Goal: Task Accomplishment & Management: Manage account settings

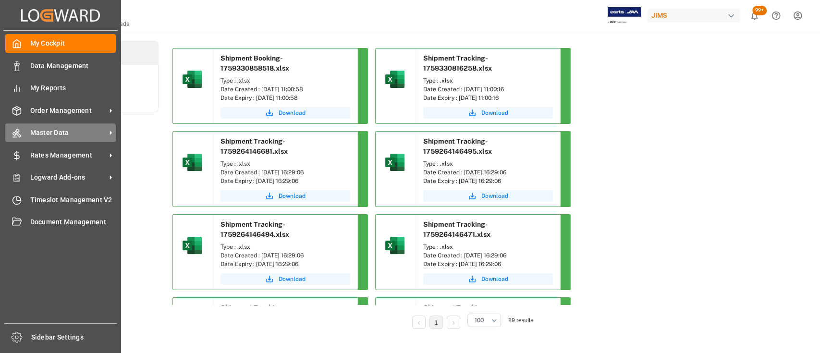
click at [54, 133] on span "Master Data" at bounding box center [68, 133] width 76 height 10
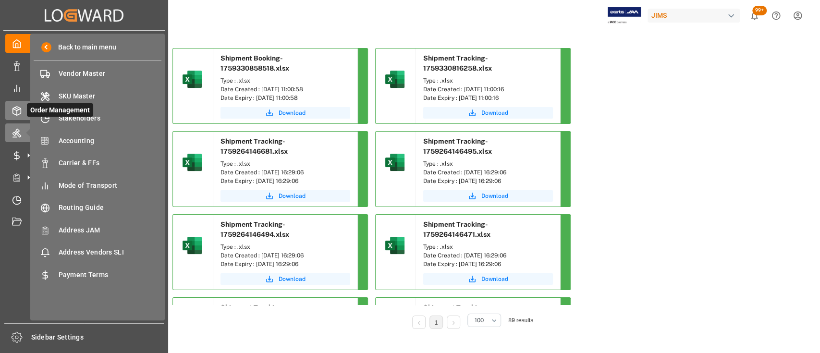
click at [24, 111] on icon at bounding box center [29, 111] width 10 height 10
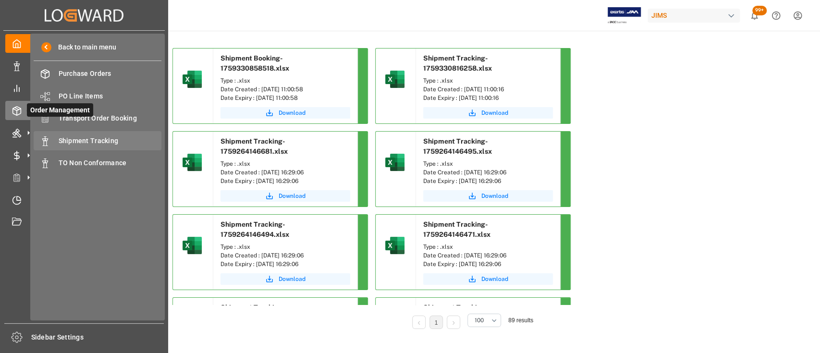
click at [92, 139] on span "Shipment Tracking" at bounding box center [110, 141] width 103 height 10
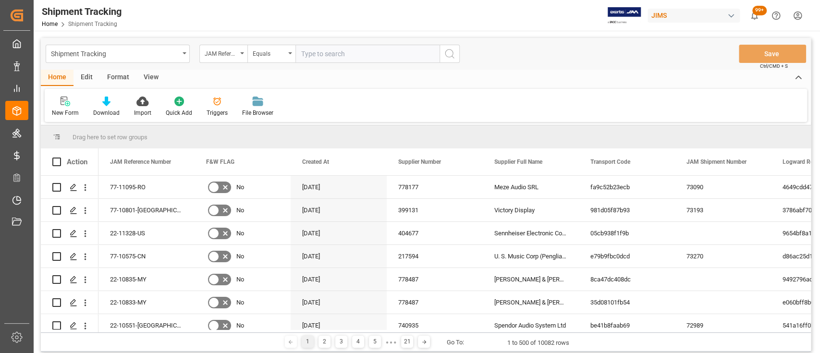
click at [350, 57] on input "text" at bounding box center [368, 54] width 144 height 18
type input "77-11171-CN"
click at [450, 55] on icon "search button" at bounding box center [450, 54] width 12 height 12
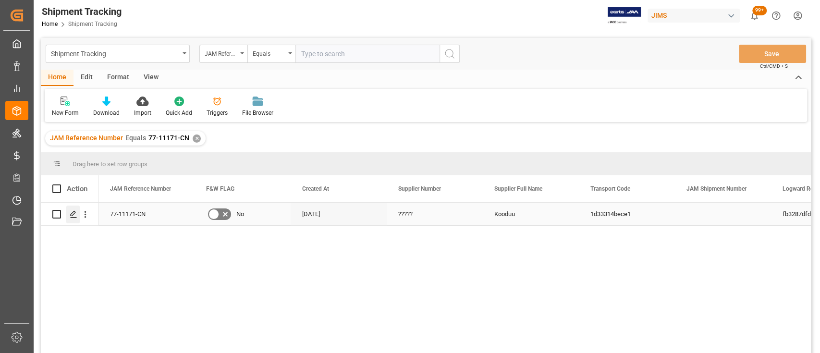
click at [74, 214] on polygon "Press SPACE to select this row." at bounding box center [73, 213] width 5 height 5
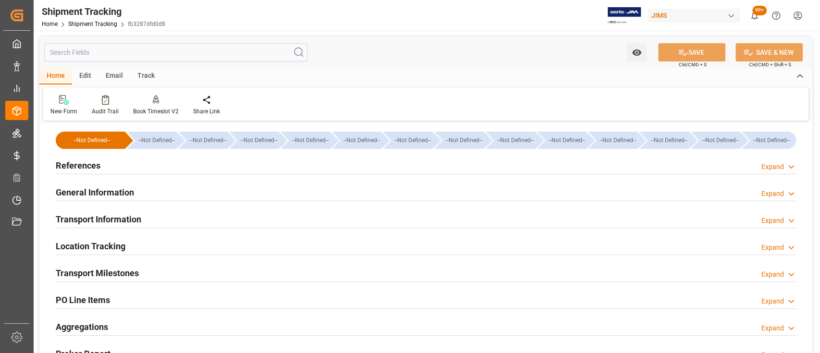
click at [125, 185] on div "General Information" at bounding box center [95, 192] width 78 height 18
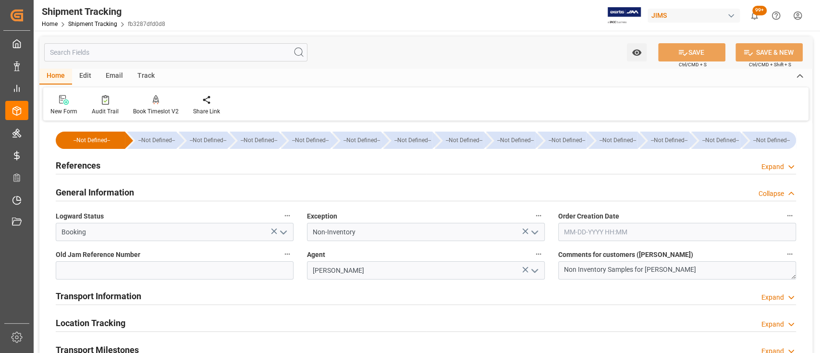
click at [533, 232] on icon "open menu" at bounding box center [535, 233] width 12 height 12
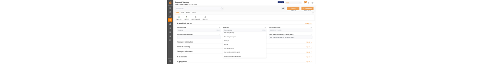
scroll to position [209, 0]
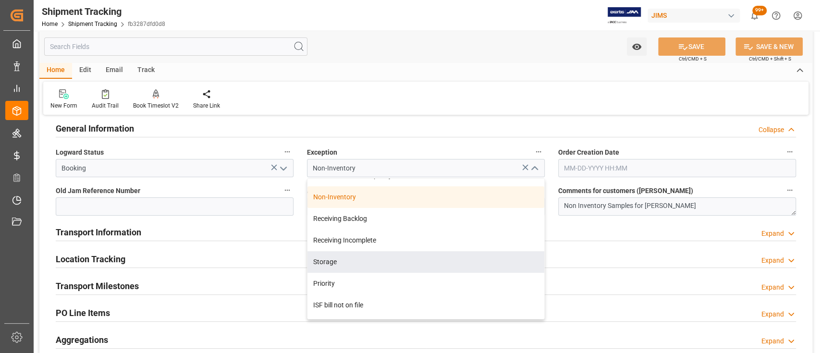
click at [529, 127] on div "General Information Collapse" at bounding box center [426, 128] width 740 height 18
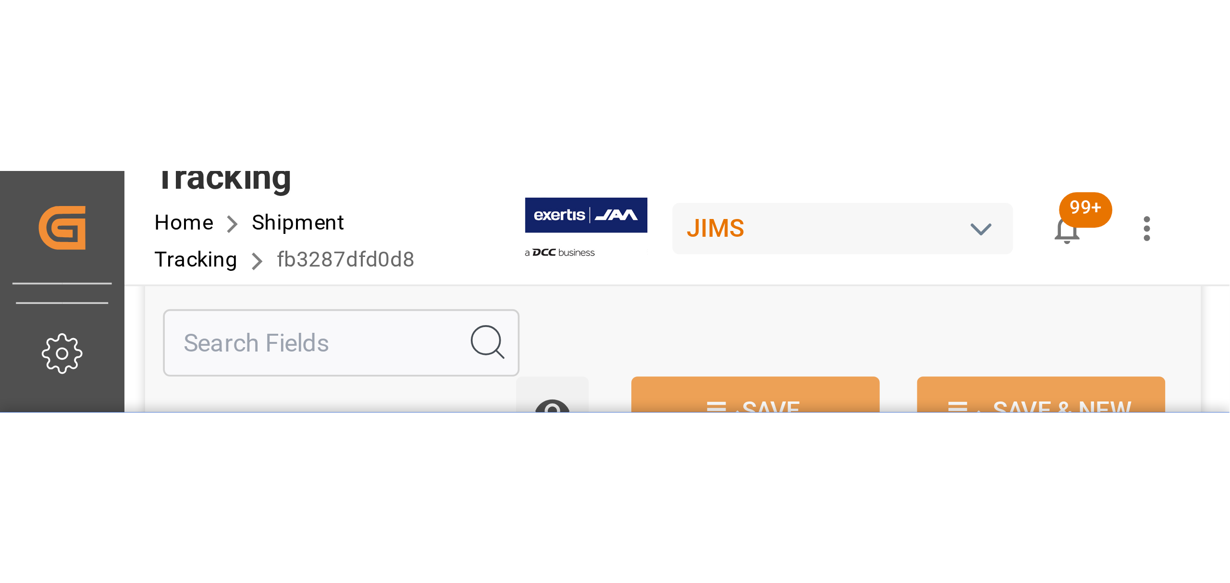
scroll to position [64, 0]
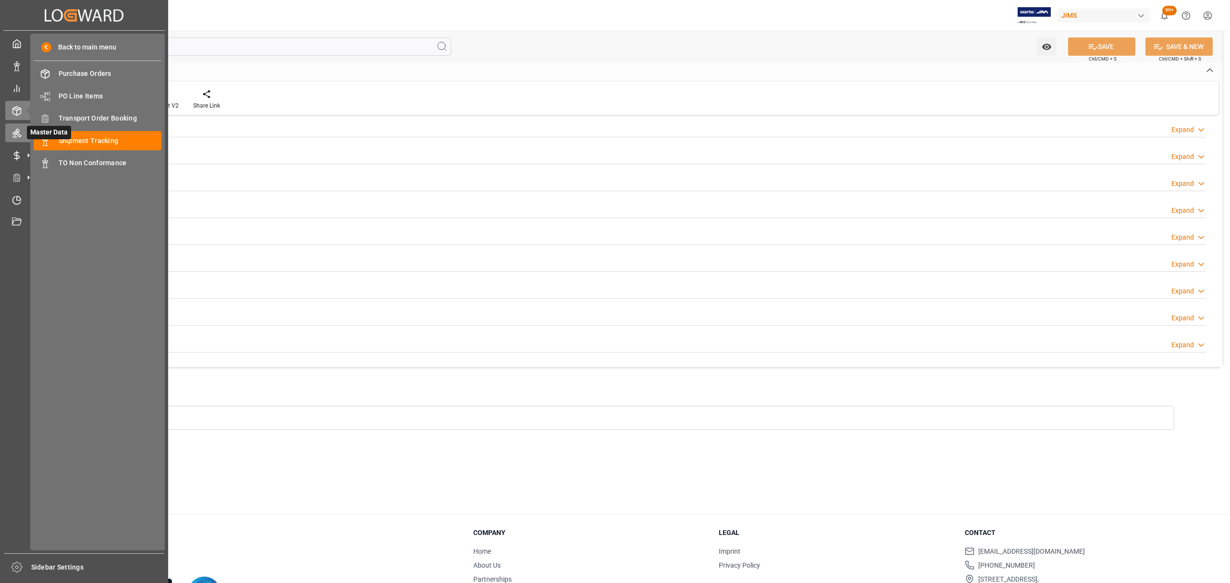
click at [16, 131] on icon at bounding box center [16, 133] width 9 height 9
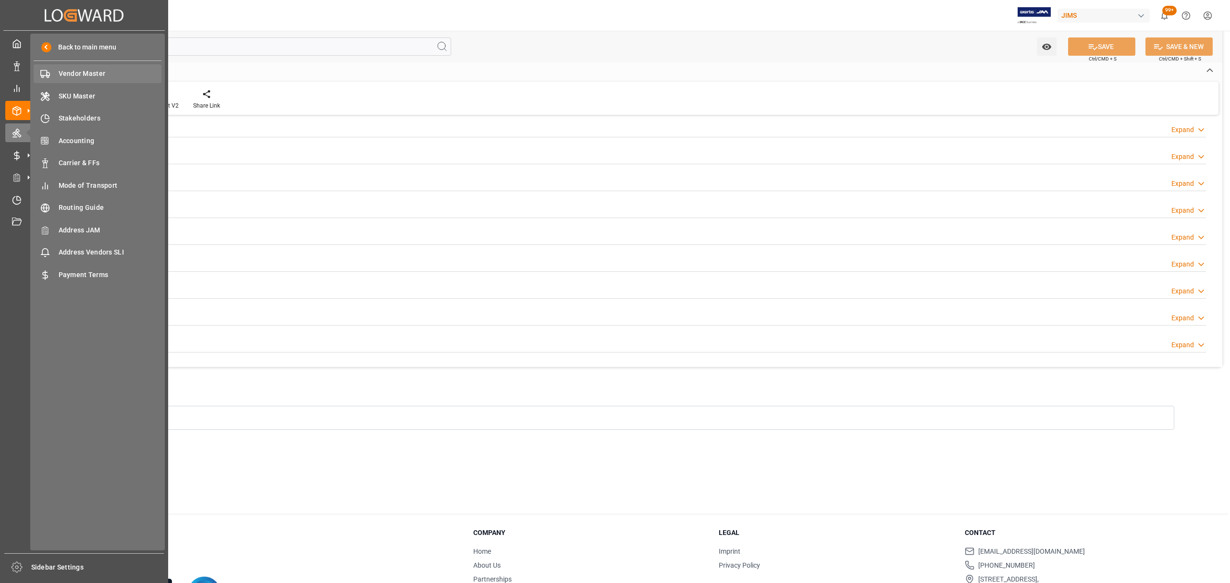
click at [87, 71] on span "Vendor Master" at bounding box center [110, 74] width 103 height 10
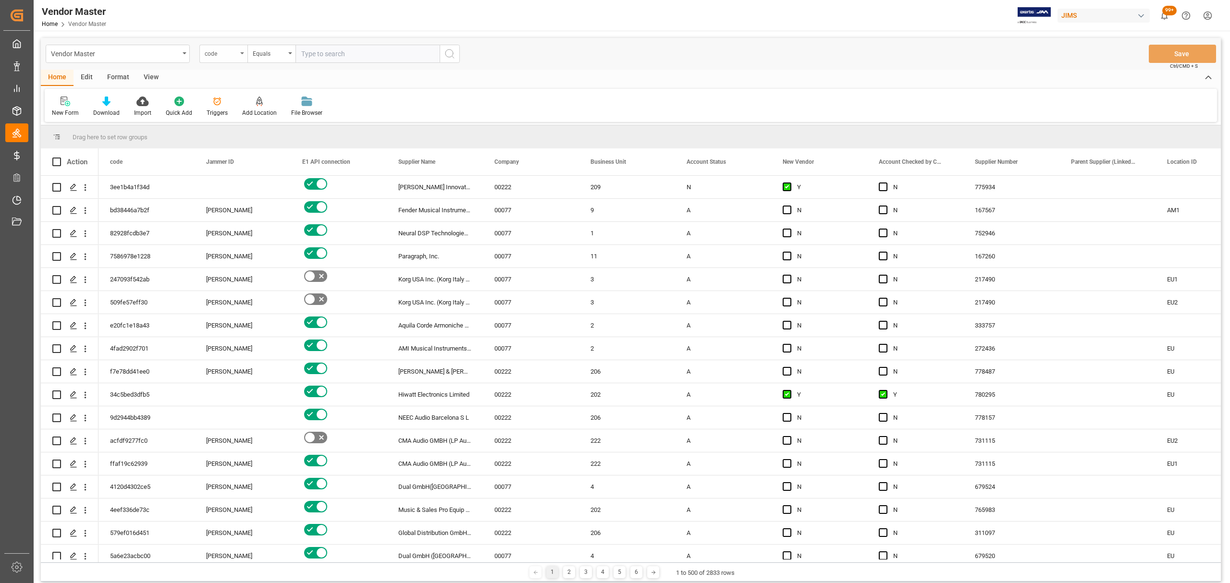
click at [233, 50] on div "code" at bounding box center [221, 52] width 33 height 11
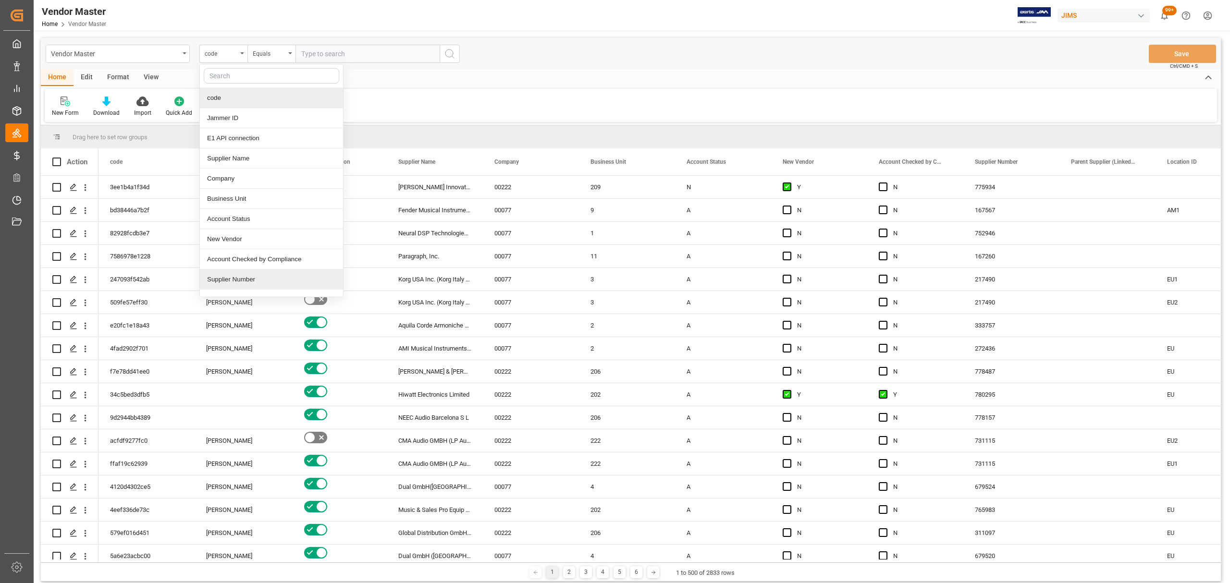
click at [259, 281] on div "Supplier Number" at bounding box center [271, 280] width 143 height 20
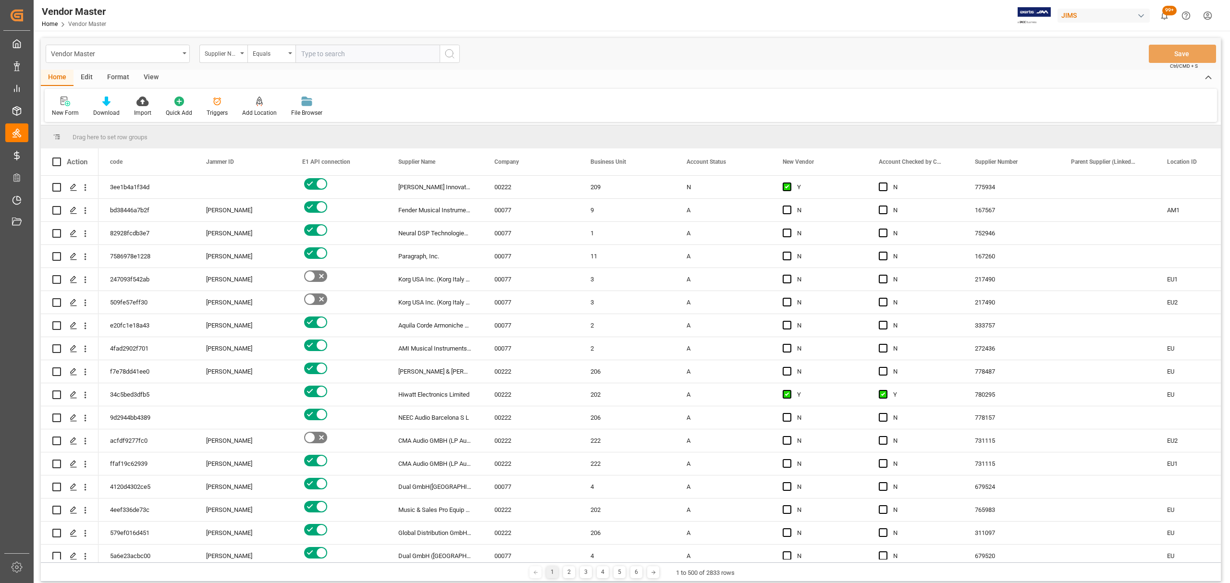
click at [340, 52] on input "text" at bounding box center [368, 54] width 144 height 18
paste input "333757"
type input "333757"
click at [445, 52] on circle "search button" at bounding box center [449, 53] width 8 height 8
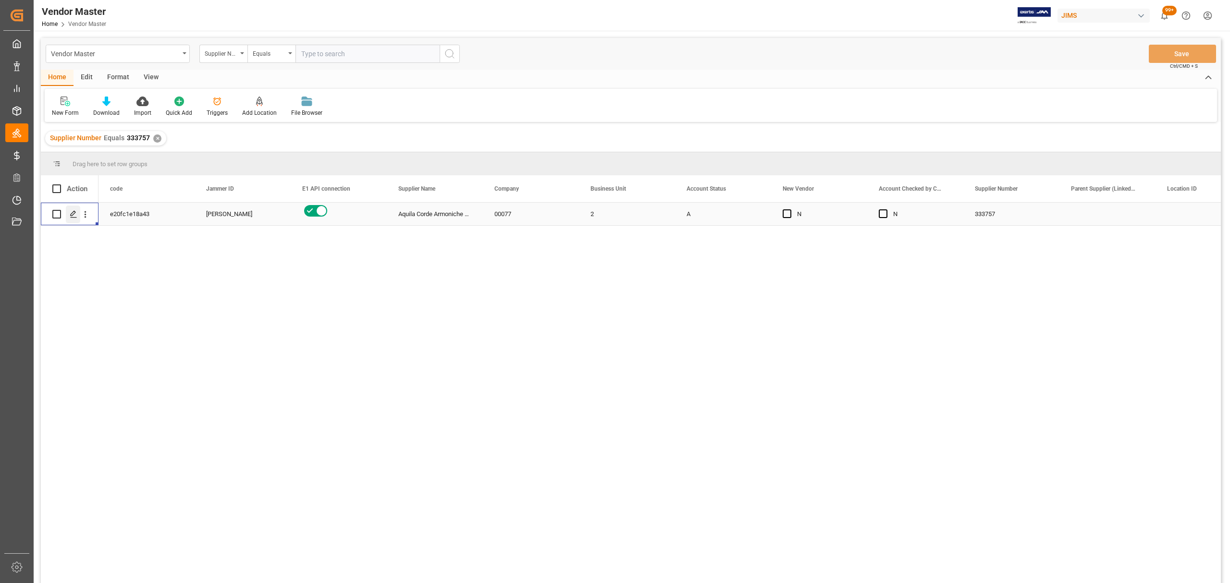
click at [72, 212] on polygon "Press SPACE to select this row." at bounding box center [73, 213] width 5 height 5
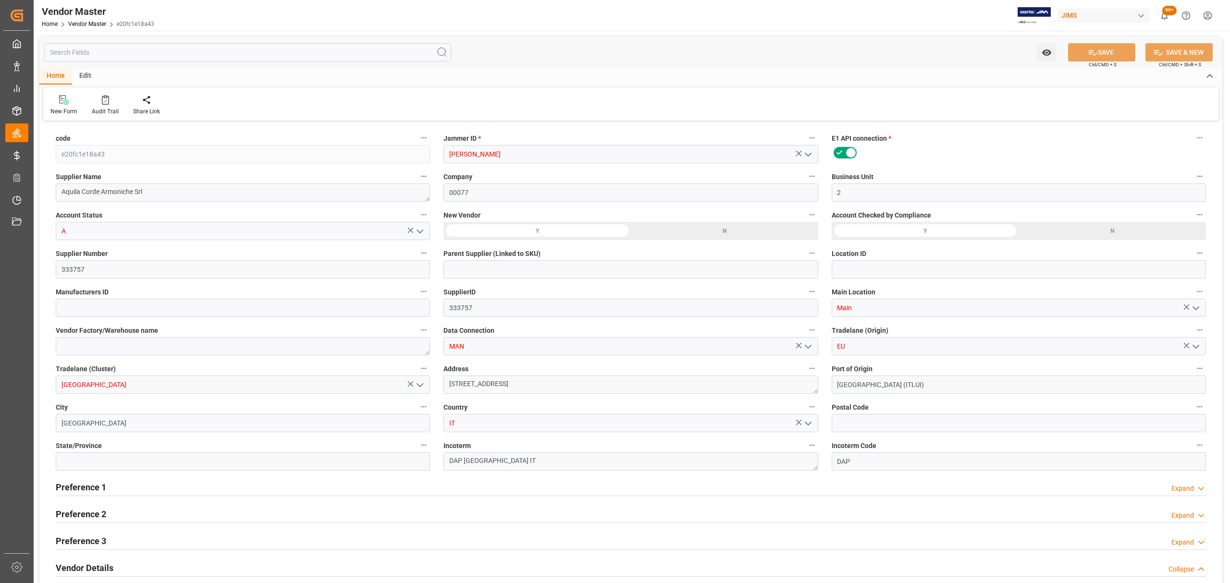
type input "[DATE] 01:34"
type input "Net 15"
click at [557, 353] on textarea "DAP [GEOGRAPHIC_DATA] IT" at bounding box center [631, 462] width 374 height 18
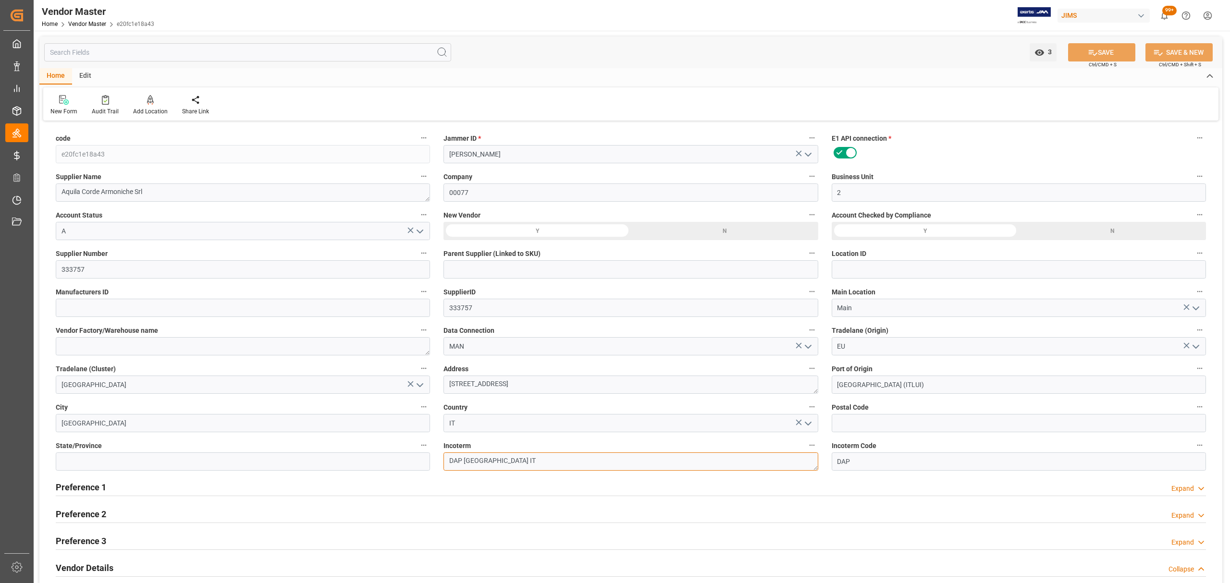
click at [557, 353] on textarea "DAP [GEOGRAPHIC_DATA] IT" at bounding box center [631, 462] width 374 height 18
paste textarea "Baie d'urfe"
click at [448, 353] on textarea "DAP Baie d'urfe" at bounding box center [631, 462] width 374 height 18
type textarea "DAP Baie d'urfe"
click at [820, 53] on button "SAVE" at bounding box center [1101, 52] width 67 height 18
